Goal: Transaction & Acquisition: Obtain resource

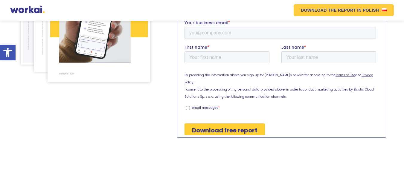
scroll to position [179, 0]
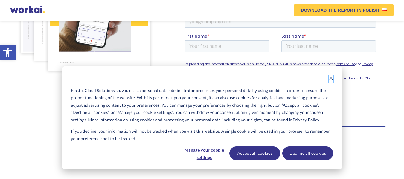
click at [330, 77] on icon "Dismiss cookie banner" at bounding box center [331, 78] width 4 height 4
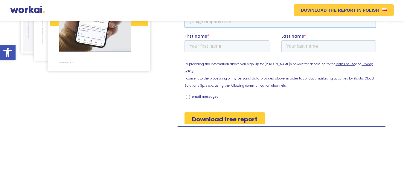
click at [217, 21] on input "Your business email *" at bounding box center [279, 22] width 191 height 12
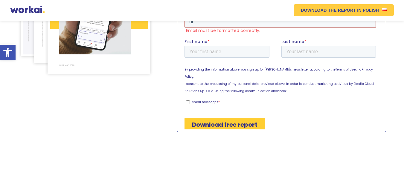
type input "[EMAIL_ADDRESS][DOMAIN_NAME]"
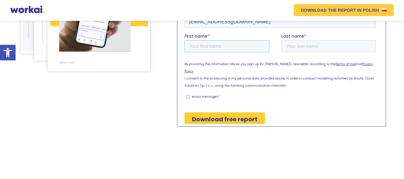
click at [222, 44] on input "First name *" at bounding box center [226, 46] width 85 height 12
drag, startPoint x: 222, startPoint y: 44, endPoint x: 222, endPoint y: 51, distance: 6.9
click at [222, 44] on input "First name *" at bounding box center [226, 46] width 85 height 12
type input "[PERSON_NAME]"
type input "Asim"
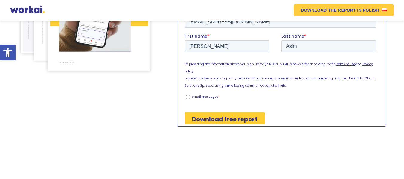
click at [187, 95] on input "email messages *" at bounding box center [188, 97] width 4 height 4
checkbox input "true"
click at [224, 113] on input "Download free report" at bounding box center [224, 119] width 80 height 14
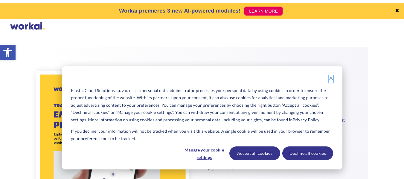
click at [329, 77] on icon "Dismiss cookie banner" at bounding box center [331, 78] width 4 height 4
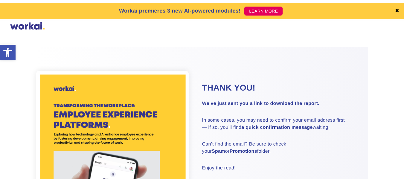
click at [281, 123] on p "In some cases, you may need to confirm your email address first — if so, you’ll…" at bounding box center [277, 124] width 151 height 14
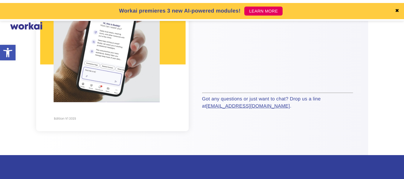
scroll to position [215, 0]
